Goal: Information Seeking & Learning: Understand process/instructions

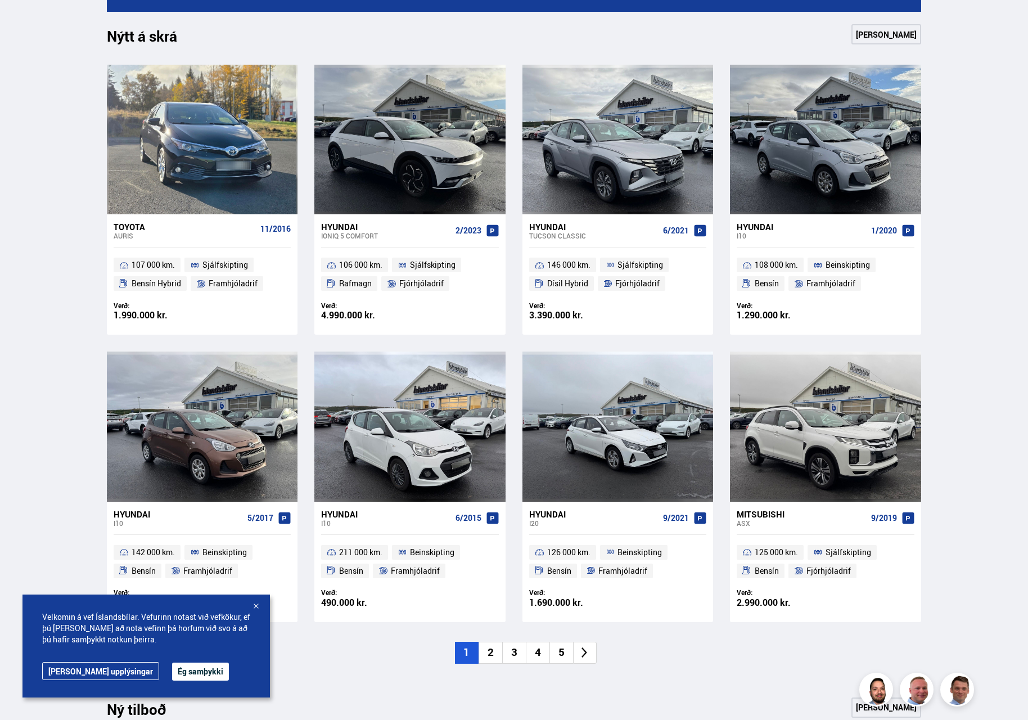
scroll to position [506, 0]
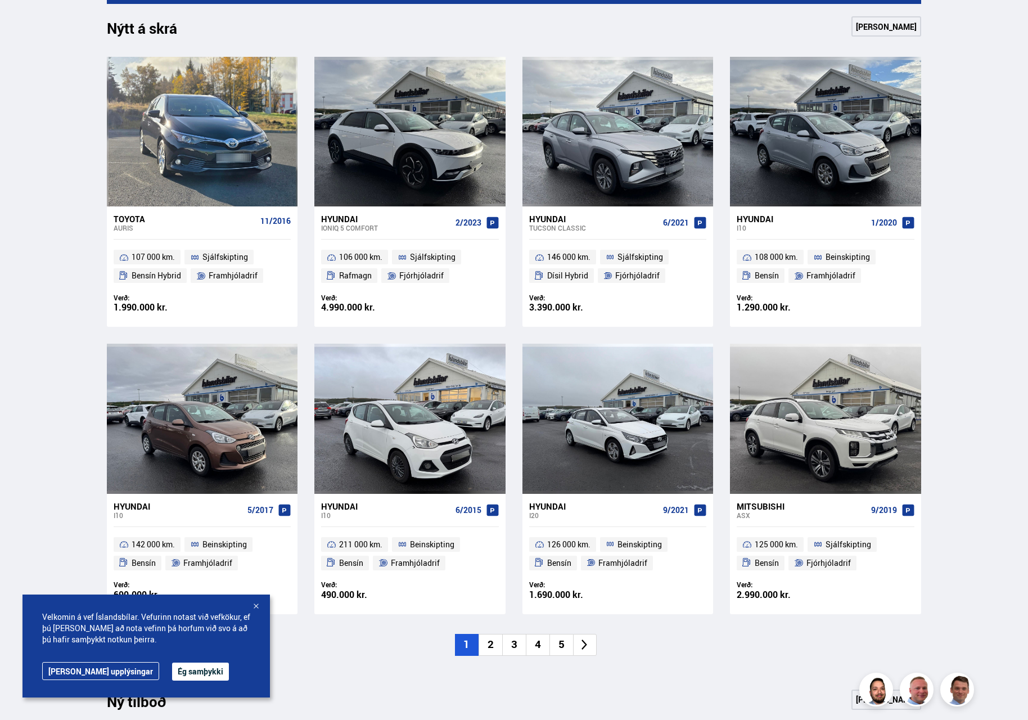
click at [257, 605] on div at bounding box center [255, 606] width 11 height 11
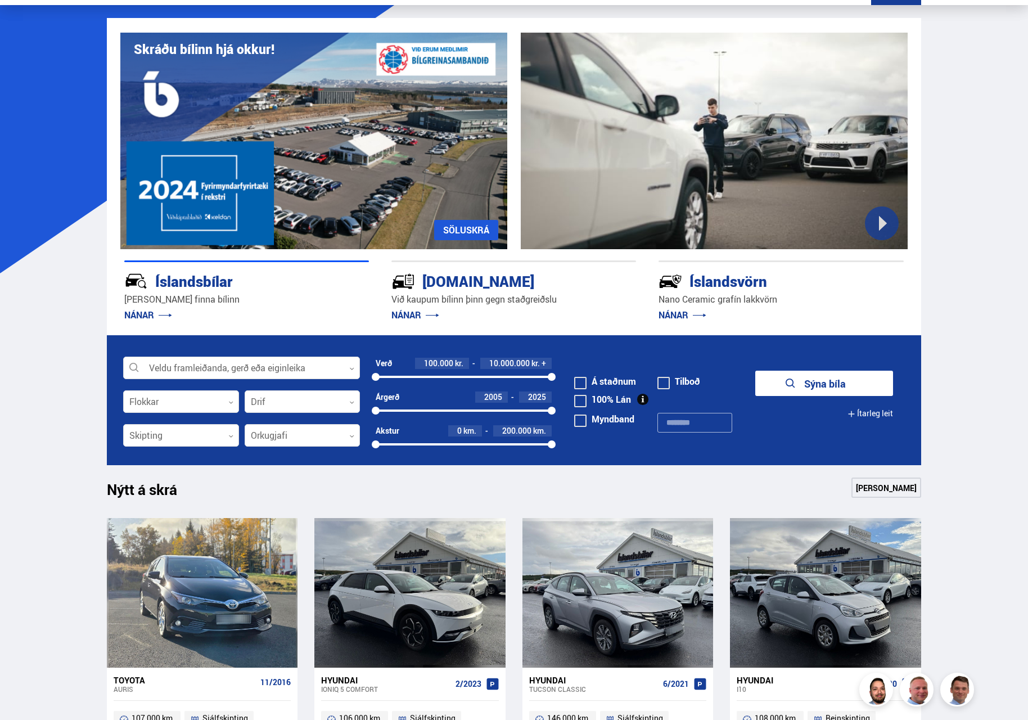
scroll to position [0, 0]
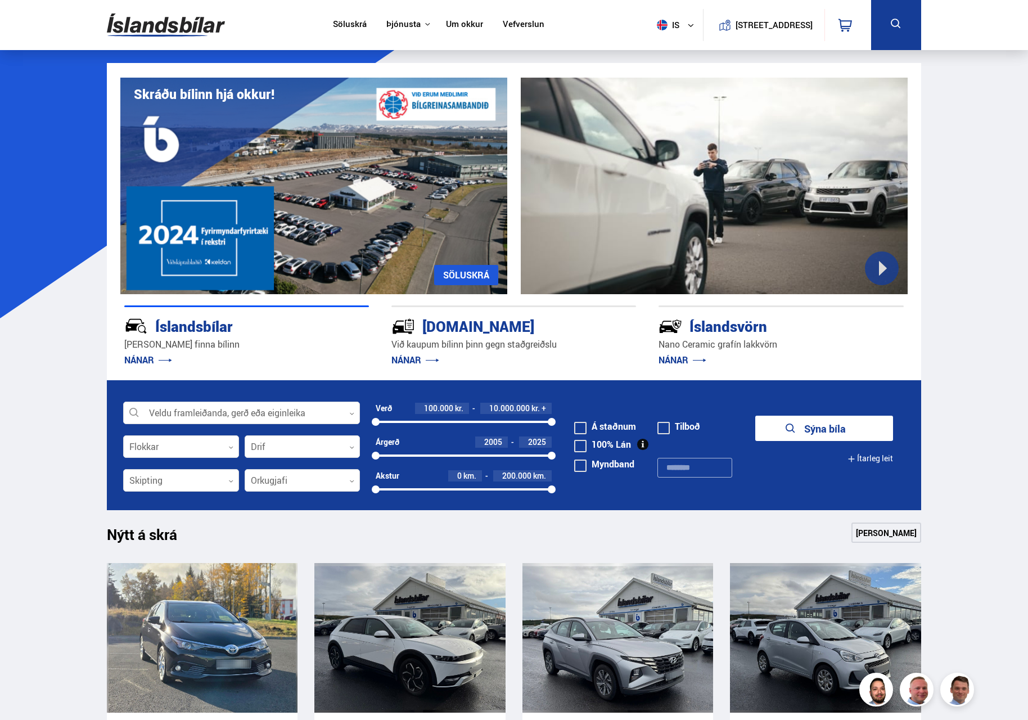
click at [457, 330] on div "[DOMAIN_NAME]" at bounding box center [493, 326] width 205 height 20
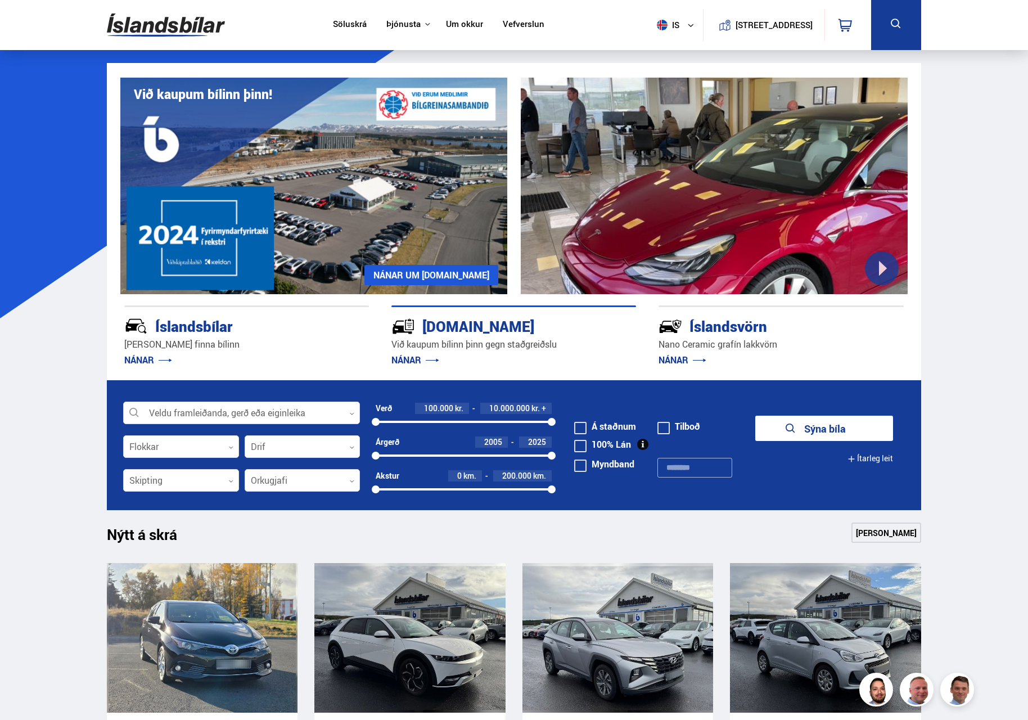
click at [420, 273] on link "NÁNAR UM KAUPUMBILA.IS" at bounding box center [431, 275] width 134 height 20
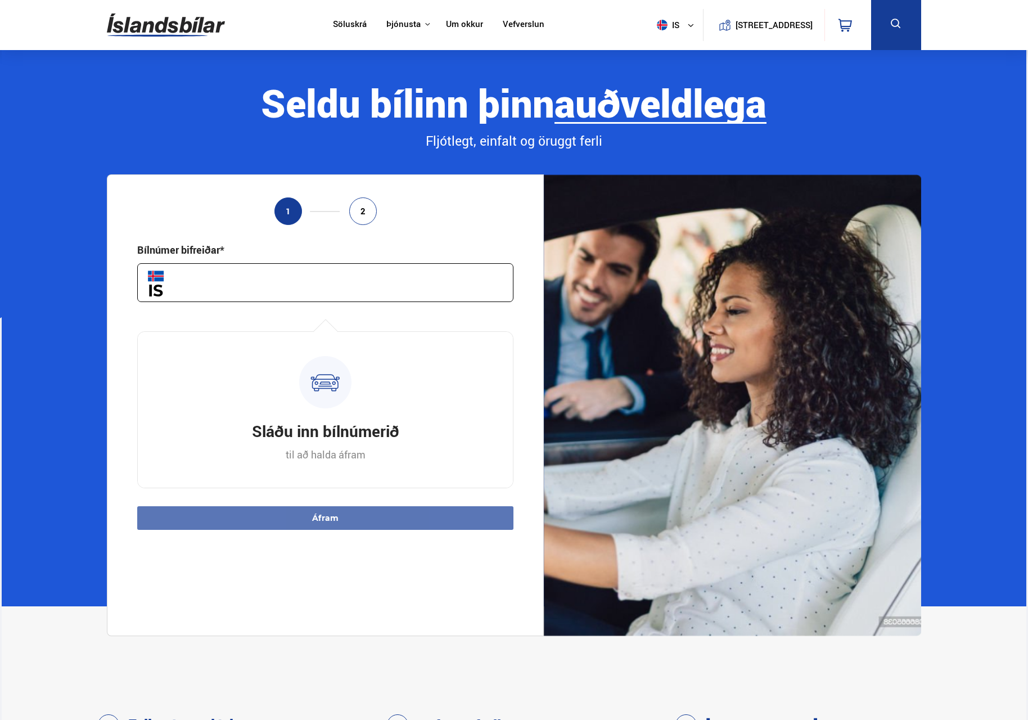
click at [246, 282] on input "text" at bounding box center [325, 282] width 377 height 39
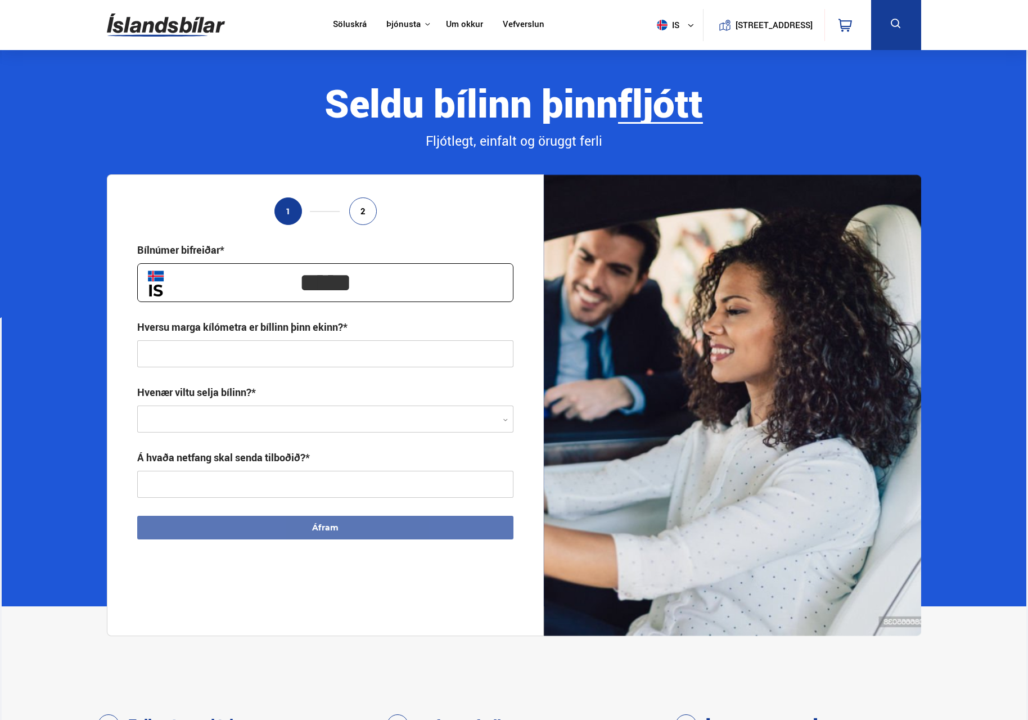
type input "*****"
click at [229, 352] on input "text" at bounding box center [325, 353] width 377 height 27
type input "**********"
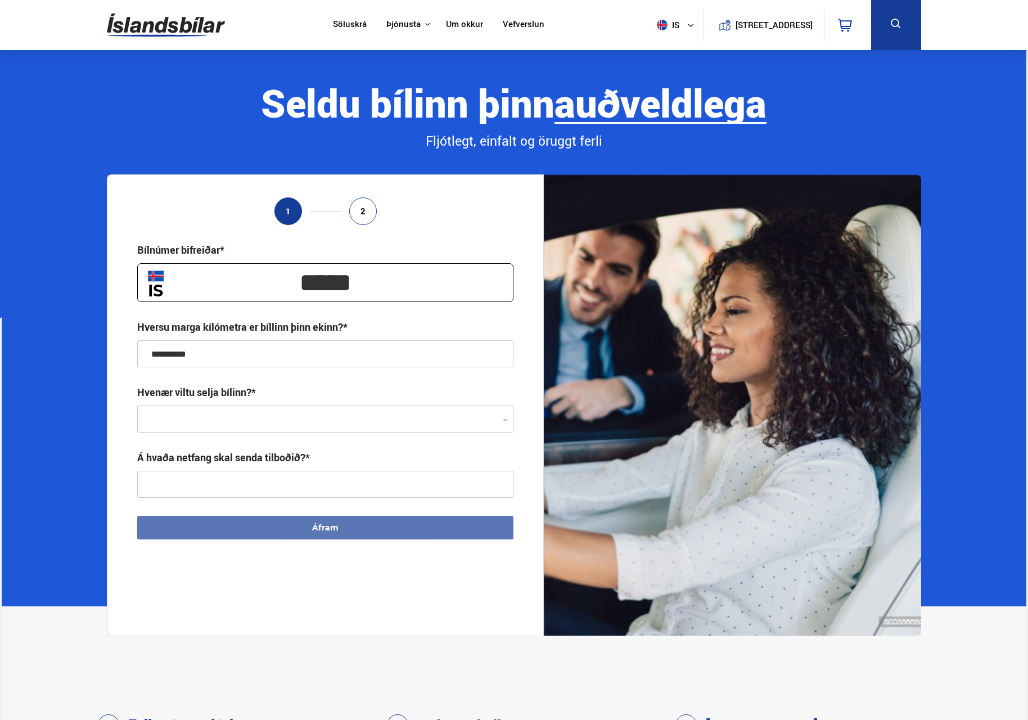
click at [252, 417] on div at bounding box center [325, 419] width 377 height 27
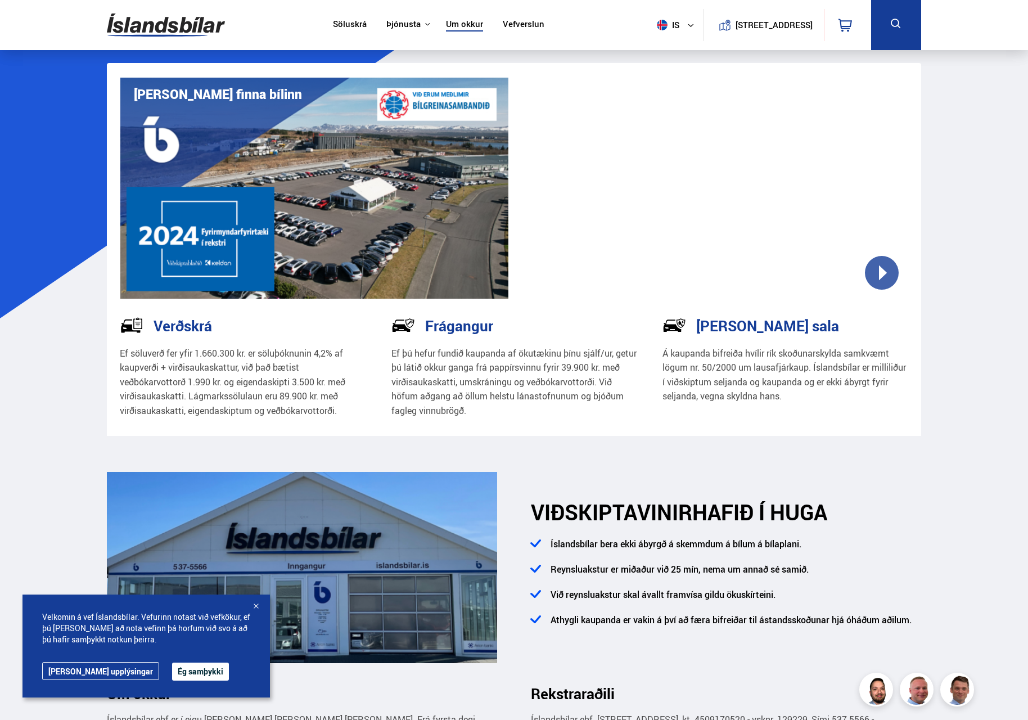
click at [731, 372] on p "Á kaupanda bifreiða hvílir rík skoðunarskylda samkvæmt lögum nr. 50/2000 um lau…" at bounding box center [786, 374] width 246 height 57
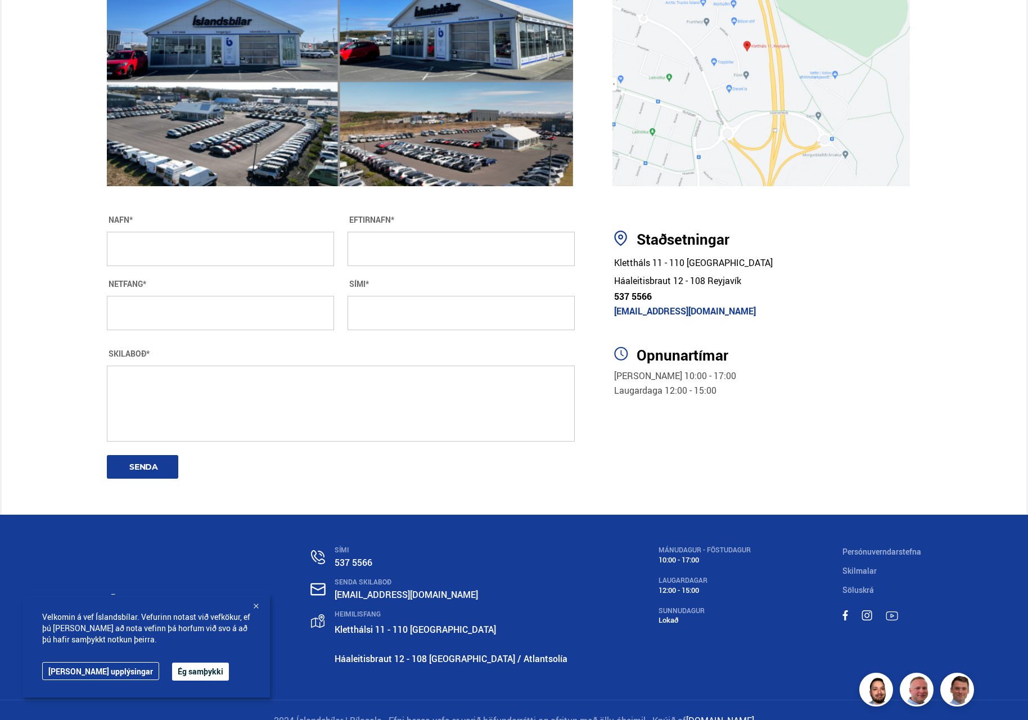
scroll to position [1990, 0]
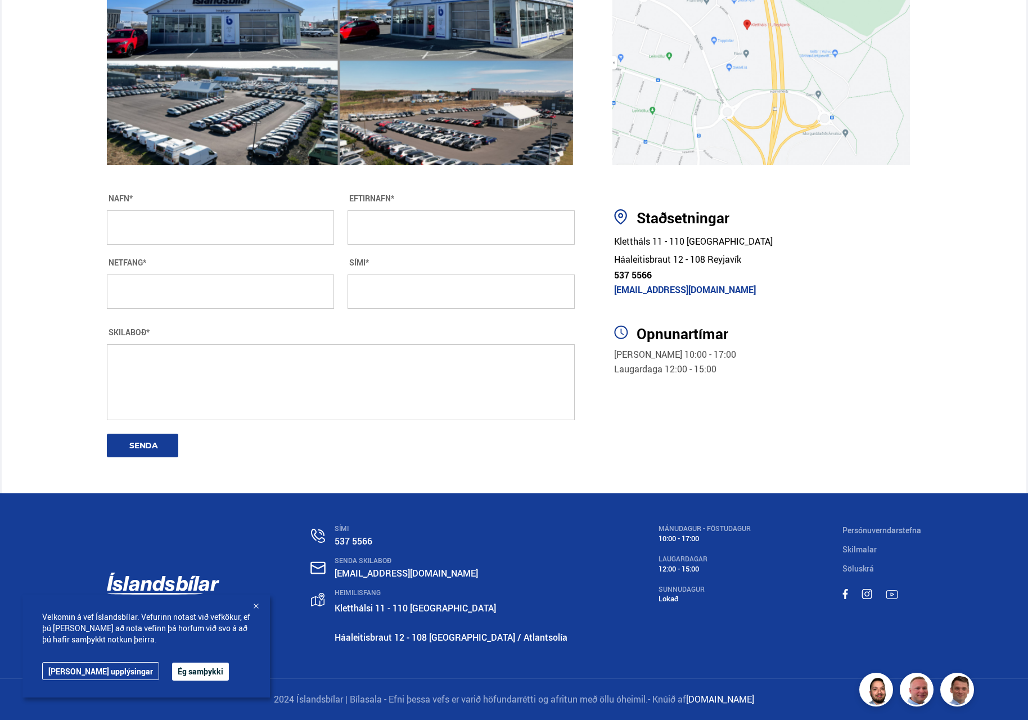
click at [257, 604] on div at bounding box center [255, 606] width 11 height 11
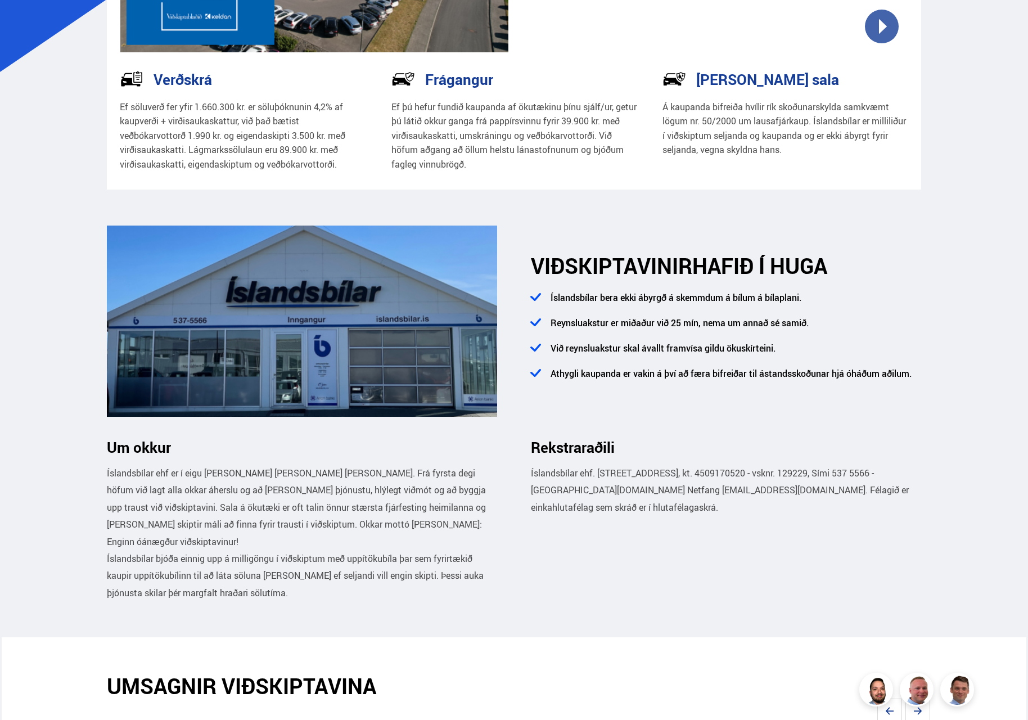
scroll to position [190, 0]
